Goal: Complete application form

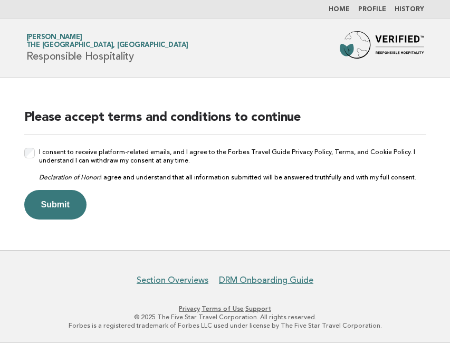
click at [23, 152] on div "Please accept terms and conditions to continue I consent to receive platform-re…" at bounding box center [226, 165] width 428 height 136
click at [63, 212] on button "Submit" at bounding box center [55, 205] width 62 height 30
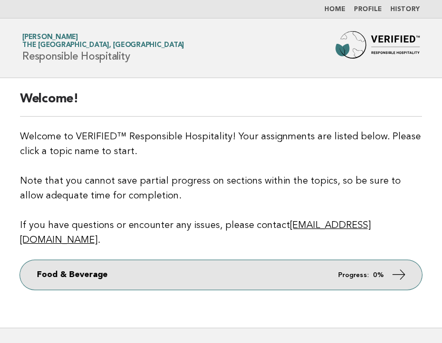
click at [403, 267] on icon at bounding box center [399, 274] width 15 height 15
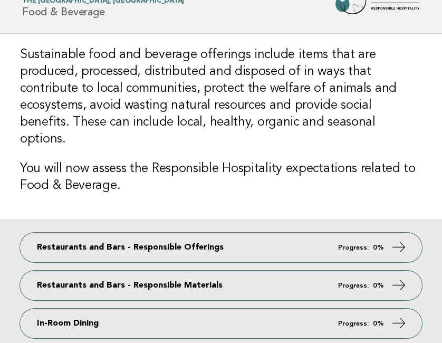
scroll to position [106, 0]
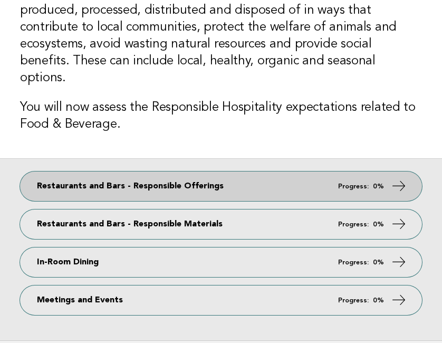
click at [336, 176] on link "Restaurants and Bars - Responsible Offerings Progress: 0%" at bounding box center [221, 187] width 402 height 30
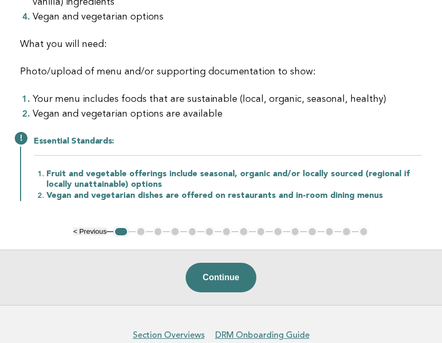
scroll to position [255, 0]
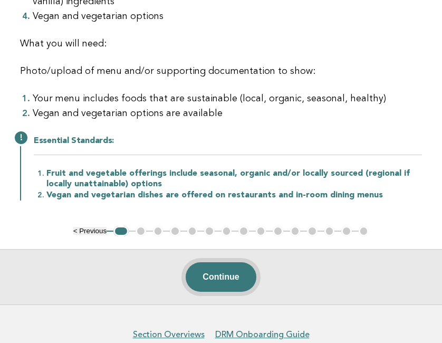
click at [234, 266] on button "Continue" at bounding box center [221, 277] width 70 height 30
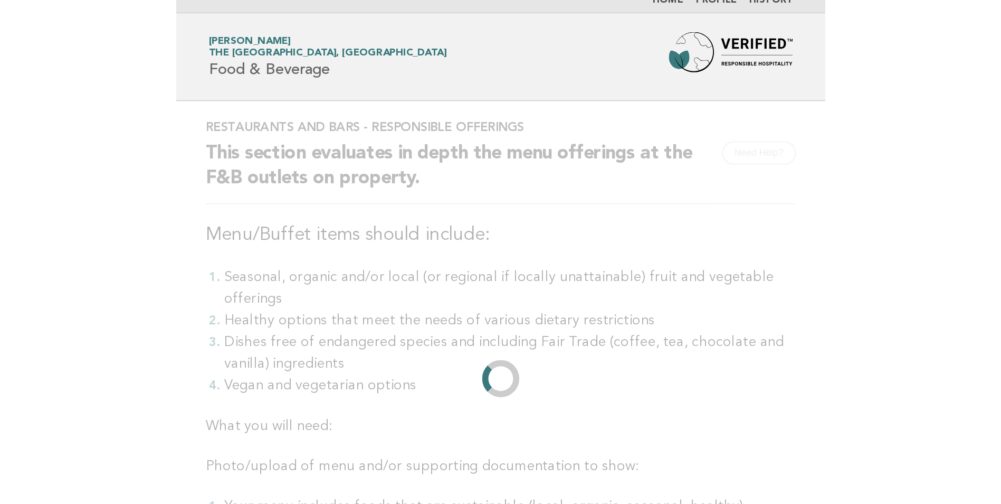
scroll to position [0, 0]
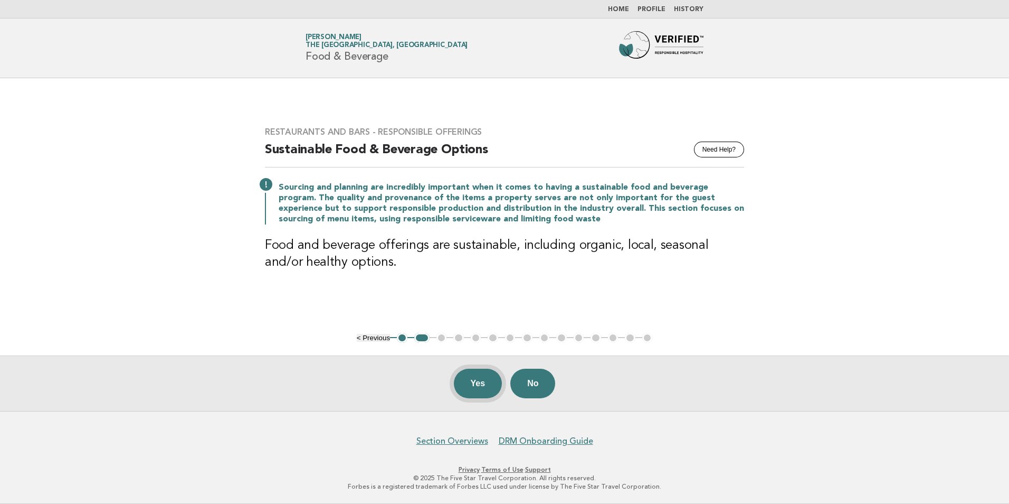
click at [450, 343] on button "Yes" at bounding box center [478, 383] width 49 height 30
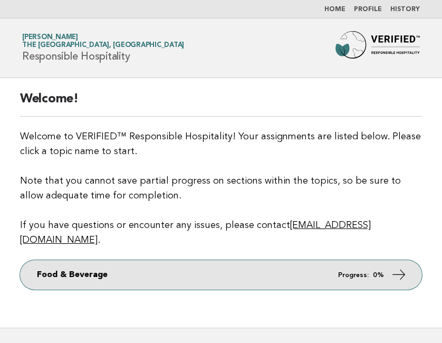
click at [380, 266] on link "Food & Beverage Progress: 0%" at bounding box center [221, 275] width 402 height 30
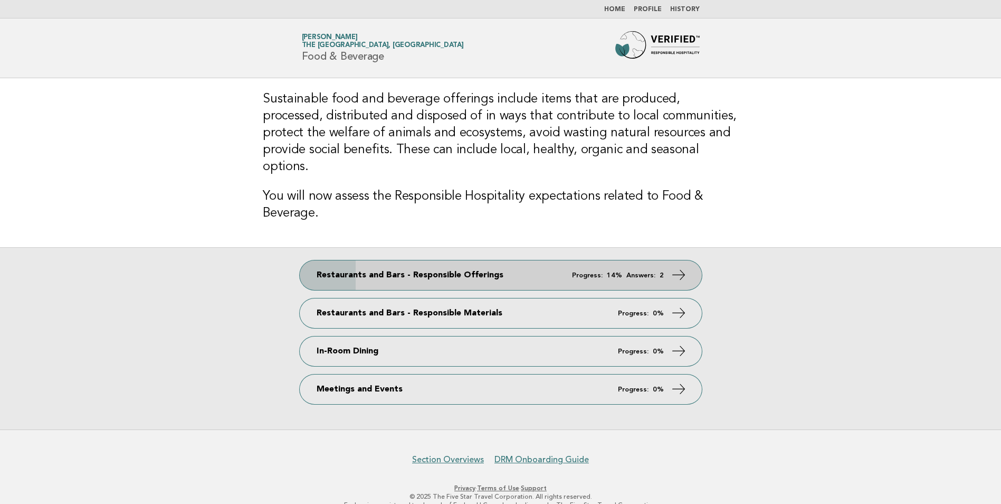
click at [597, 272] on em "Progress:" at bounding box center [587, 275] width 31 height 7
click at [670, 260] on link "Restaurants and Bars - Responsible Offerings Progress: 14% Answers: 2" at bounding box center [501, 275] width 402 height 30
click at [677, 267] on icon at bounding box center [678, 274] width 15 height 15
